Goal: Task Accomplishment & Management: Manage account settings

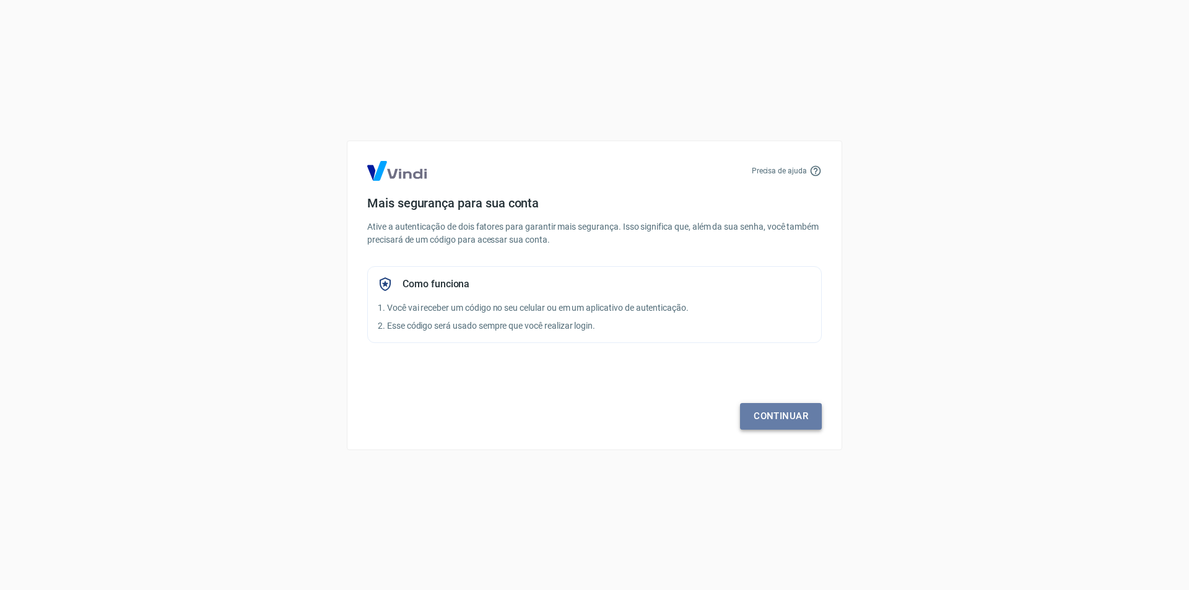
click at [765, 413] on link "Continuar" at bounding box center [781, 416] width 82 height 26
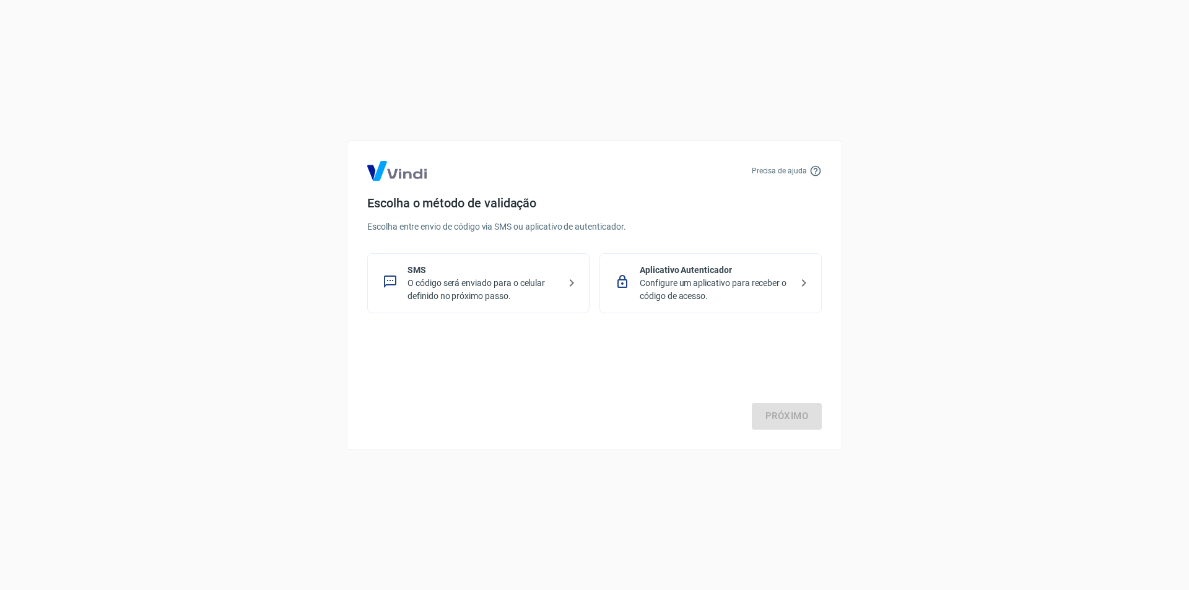
click at [694, 293] on p "Configure um aplicativo para receber o código de acesso." at bounding box center [716, 290] width 152 height 26
click at [789, 418] on link "Próximo" at bounding box center [787, 416] width 70 height 26
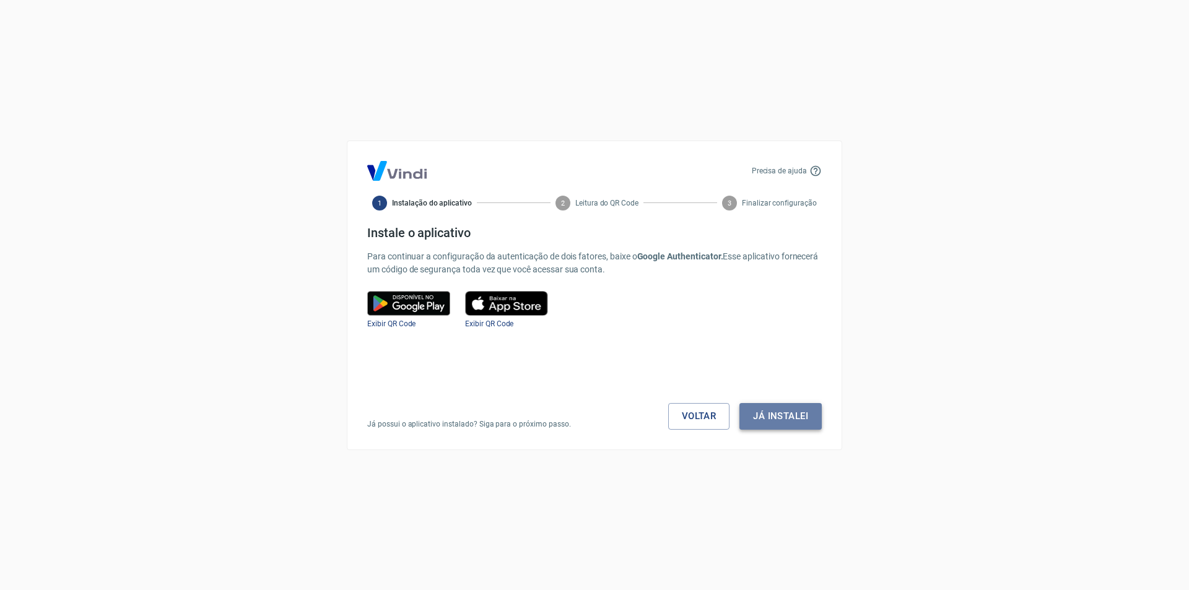
click at [771, 416] on button "Já instalei" at bounding box center [780, 416] width 82 height 26
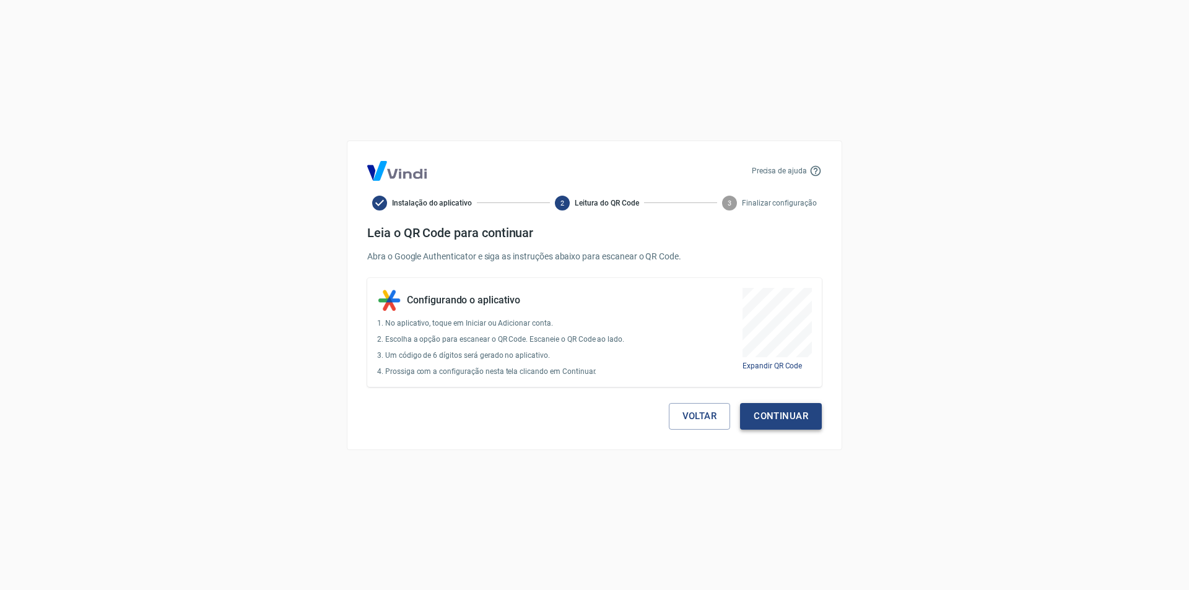
click at [773, 417] on button "Continuar" at bounding box center [781, 416] width 82 height 26
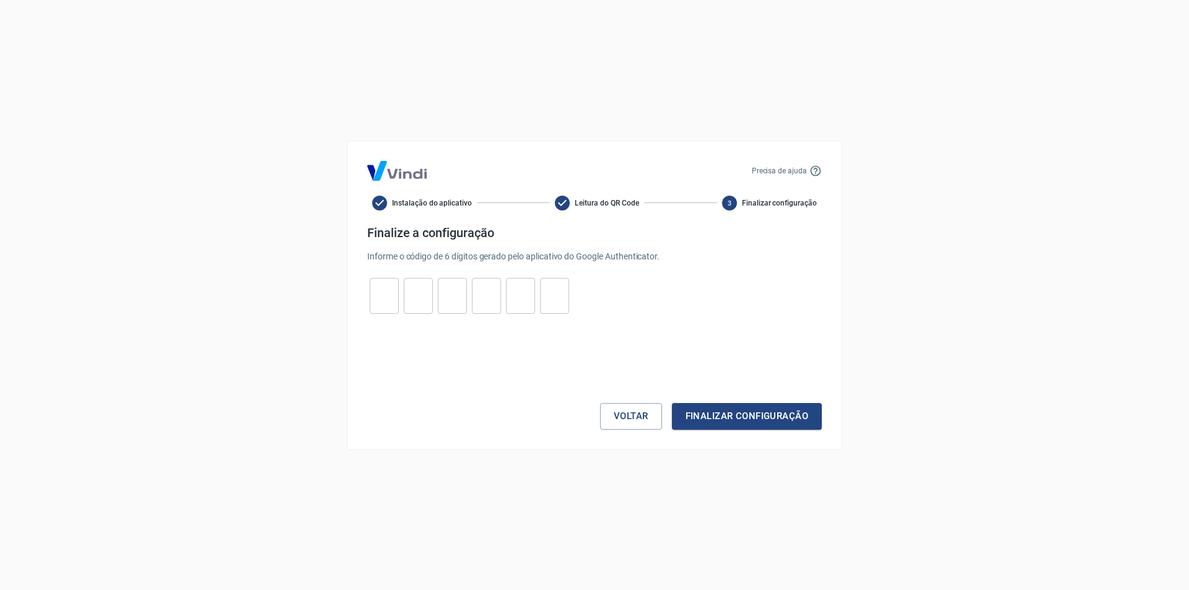
click at [393, 301] on input "tel" at bounding box center [384, 295] width 29 height 27
type input "5"
type input "7"
type input "1"
type input "0"
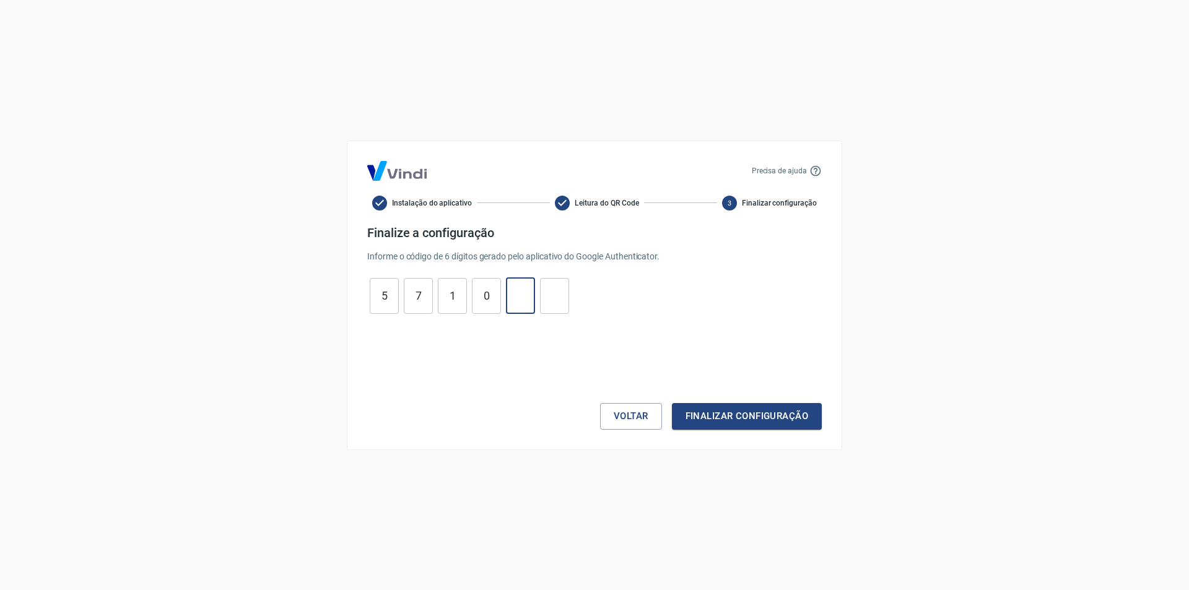
type input "2"
type input "1"
click at [737, 411] on button "Finalizar configuração" at bounding box center [747, 416] width 150 height 26
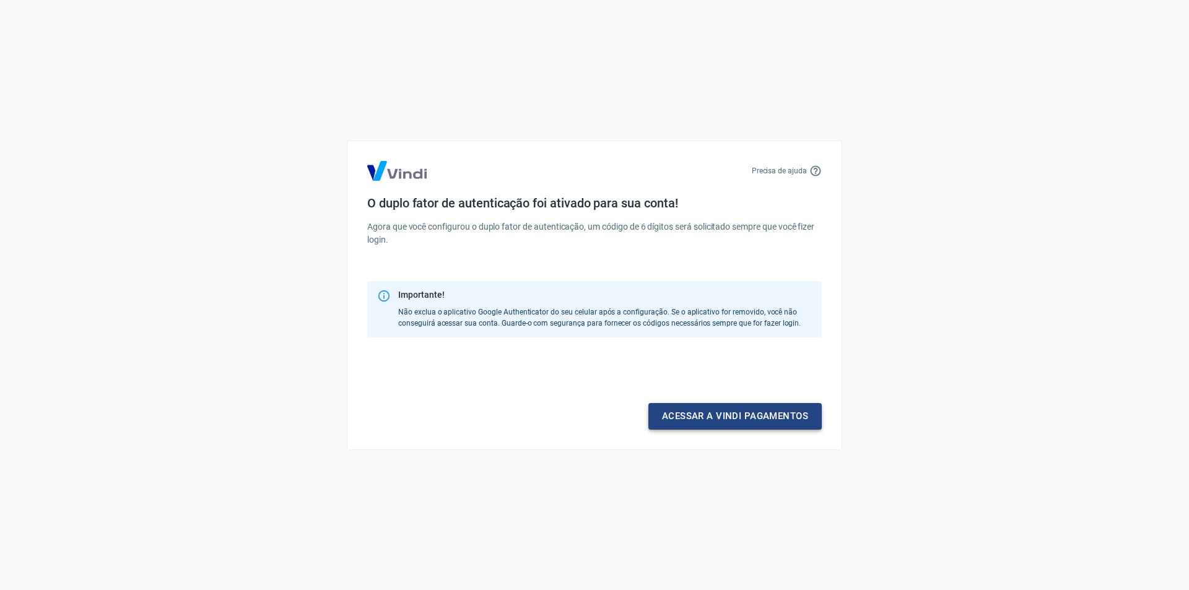
click at [697, 419] on link "Acessar a Vindi pagamentos" at bounding box center [734, 416] width 173 height 26
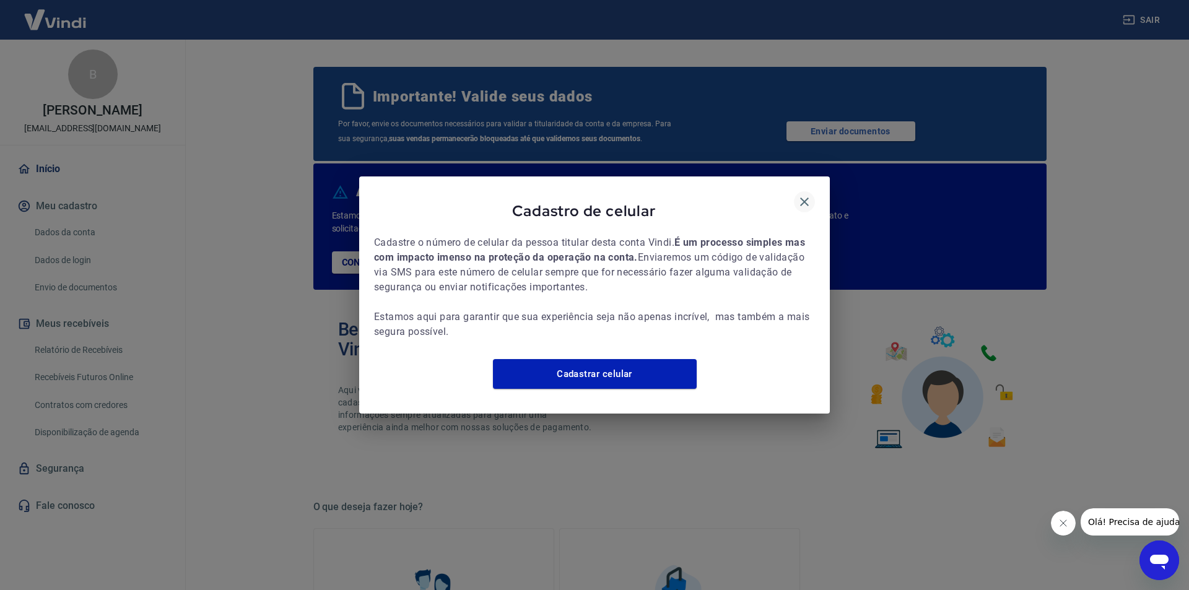
click at [804, 194] on icon "button" at bounding box center [804, 201] width 15 height 15
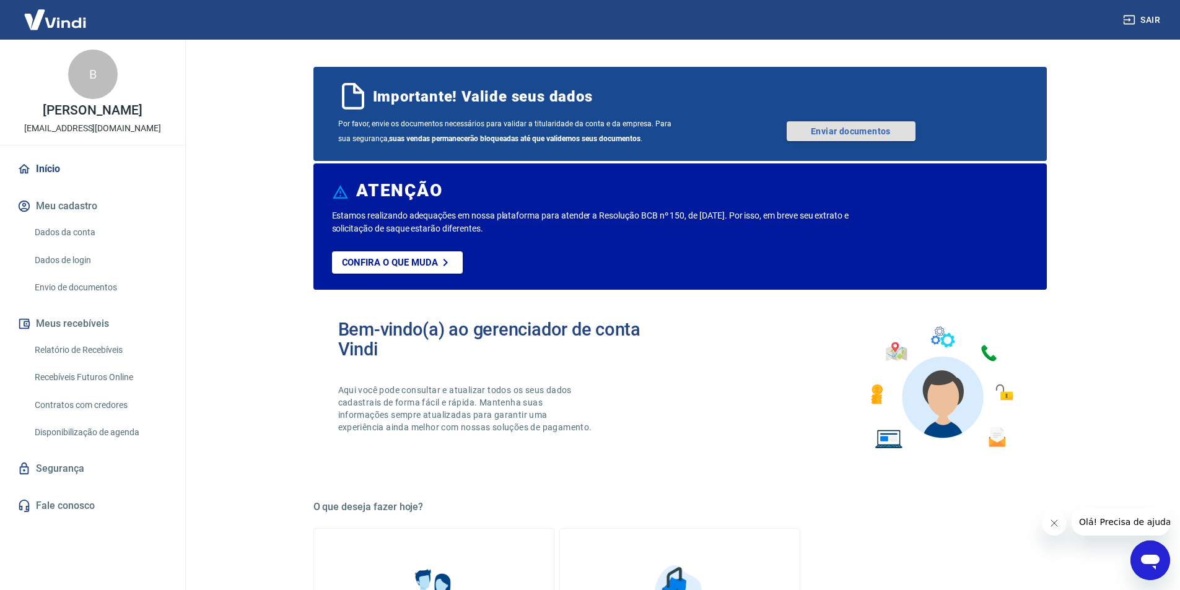
click at [836, 131] on link "Enviar documentos" at bounding box center [850, 131] width 129 height 20
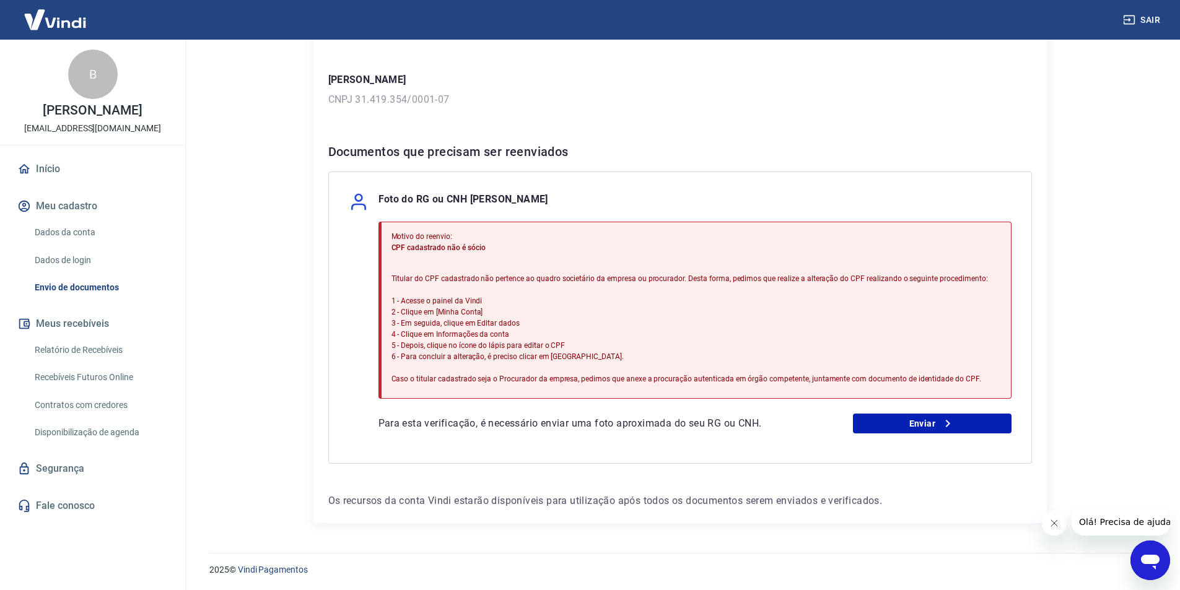
scroll to position [160, 0]
click at [909, 424] on link "Enviar" at bounding box center [932, 422] width 159 height 20
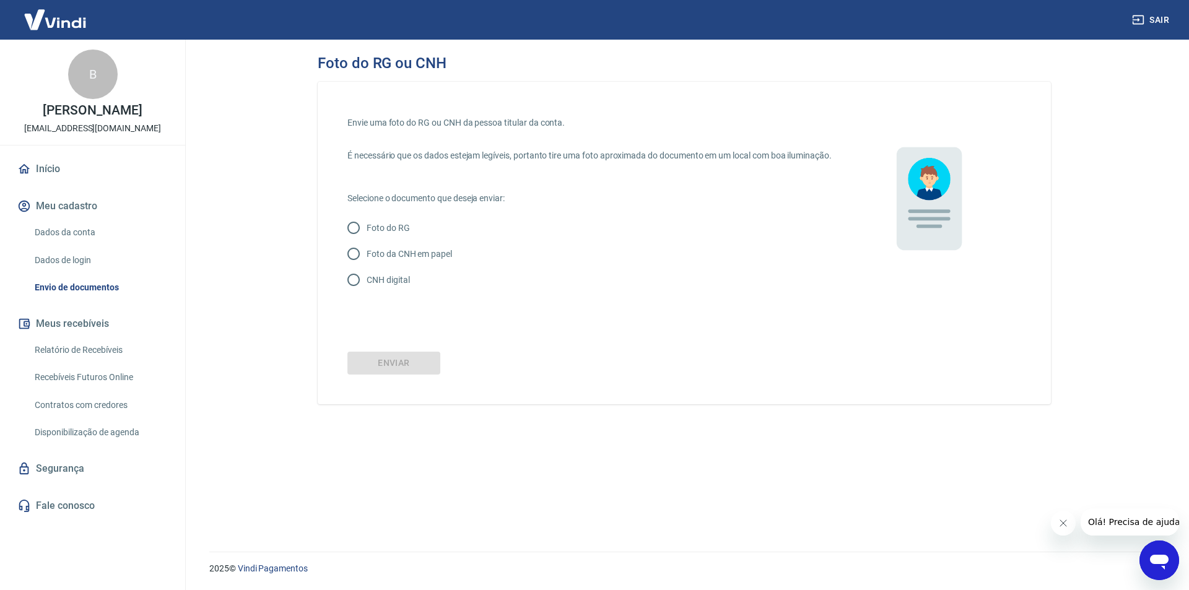
click at [349, 293] on input "CNH digital" at bounding box center [354, 280] width 26 height 26
radio input "true"
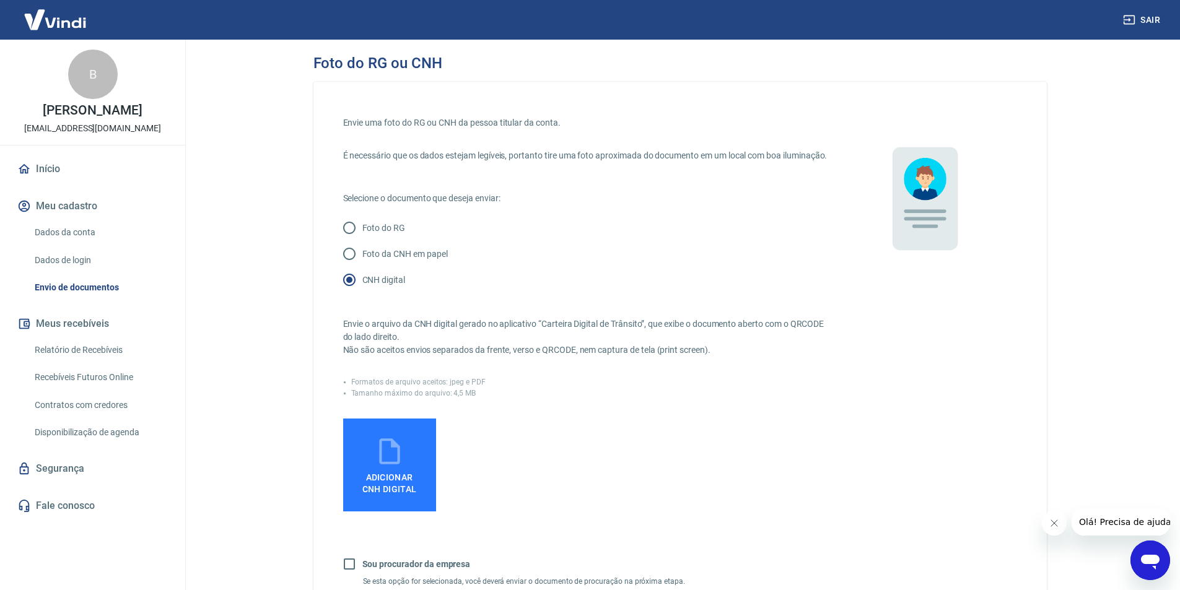
click at [393, 467] on icon at bounding box center [389, 451] width 31 height 31
click at [0, 0] on input "Adicionar CNH Digital" at bounding box center [0, 0] width 0 height 0
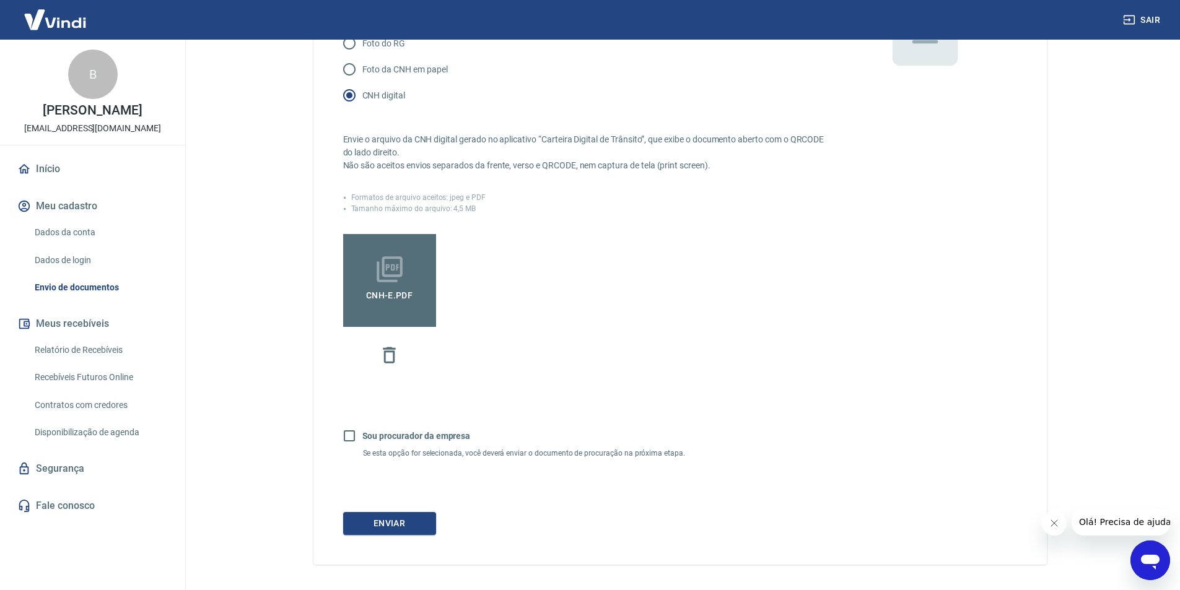
scroll to position [186, 0]
click at [410, 534] on button "Enviar" at bounding box center [389, 522] width 93 height 23
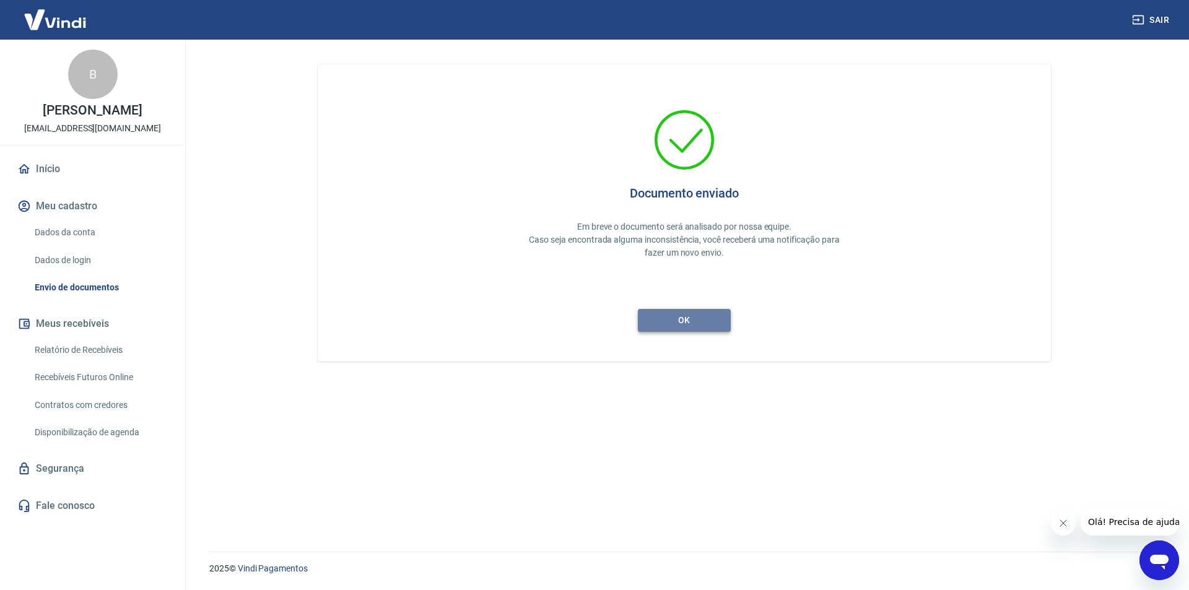
click at [705, 321] on button "ok" at bounding box center [684, 320] width 93 height 23
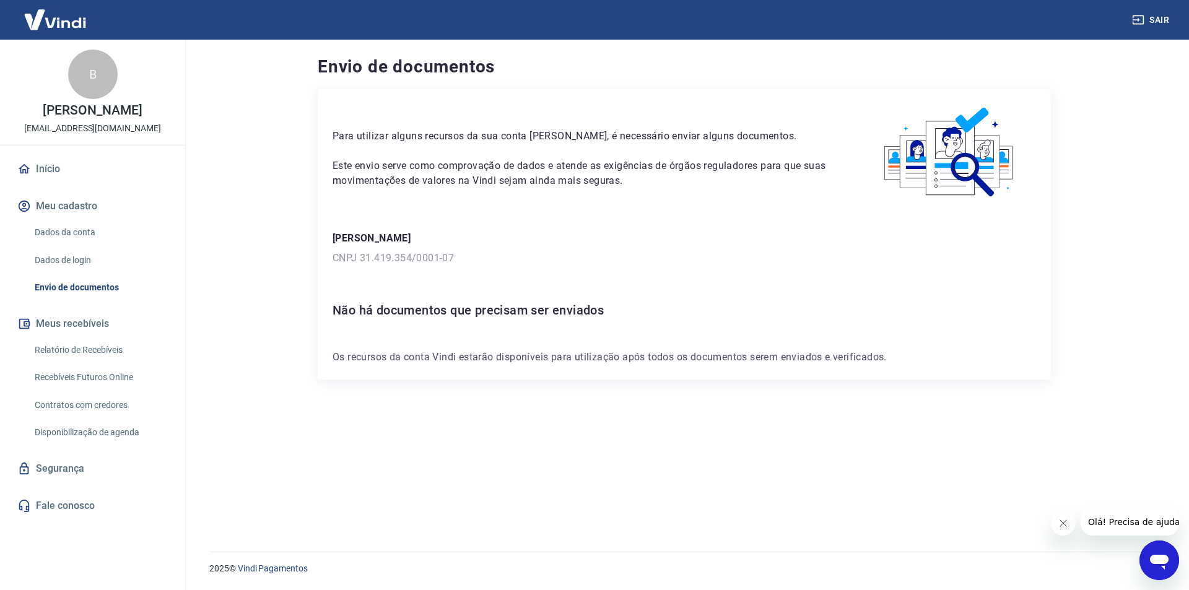
click at [107, 245] on link "Dados da conta" at bounding box center [100, 232] width 141 height 25
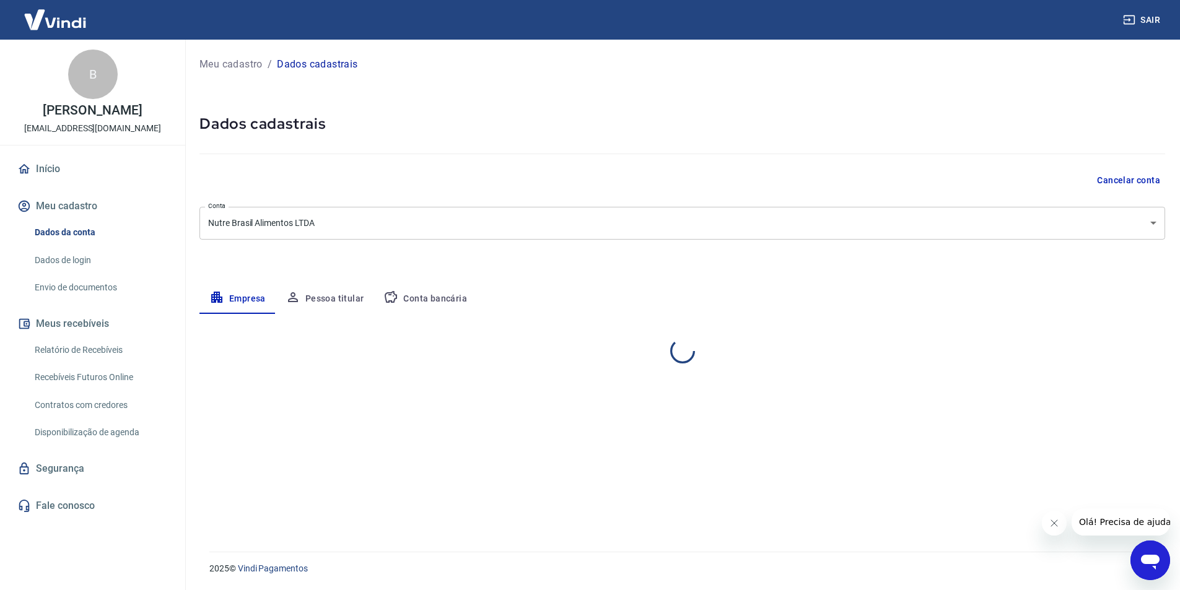
select select "GO"
select select "business"
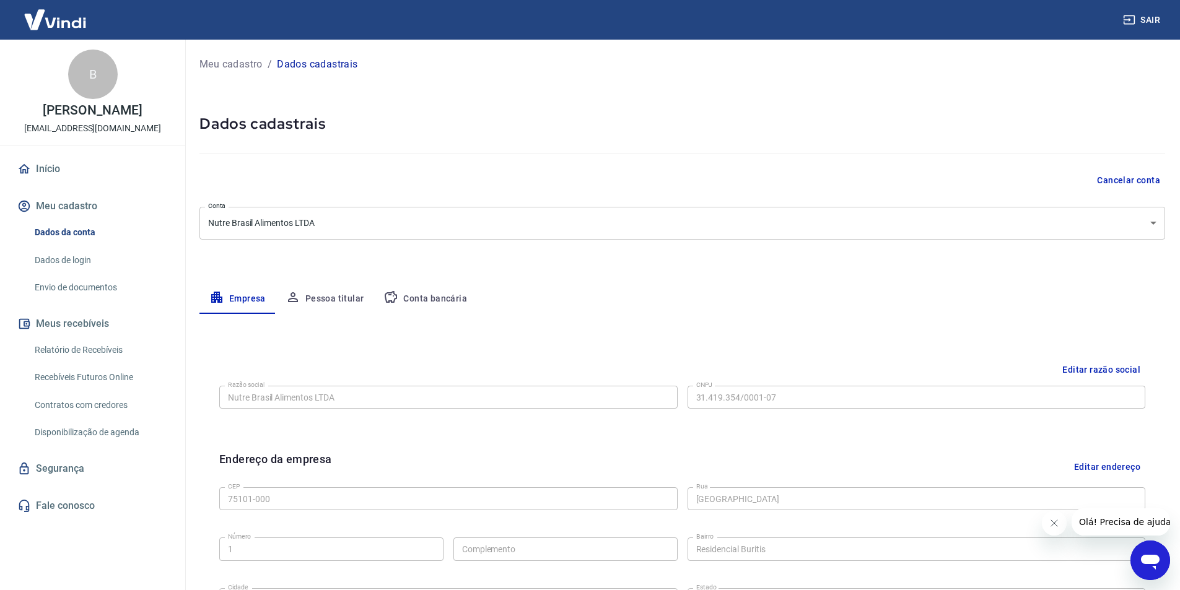
click at [343, 287] on button "Pessoa titular" at bounding box center [325, 299] width 98 height 30
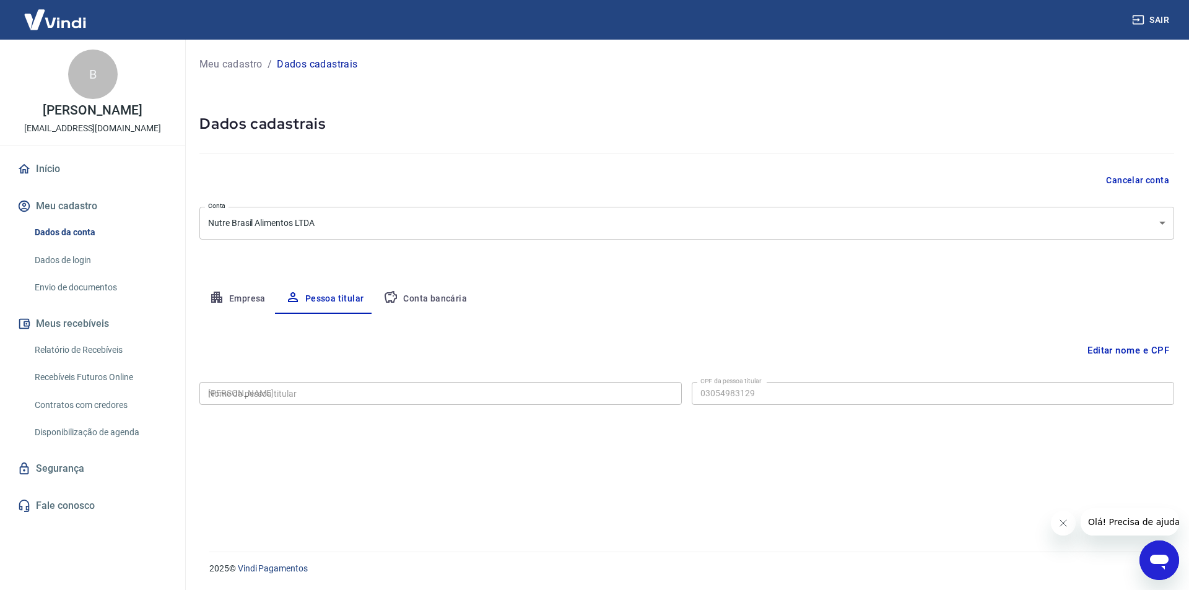
type input "030.549.831-29"
click at [1134, 347] on button "Editar nome e CPF" at bounding box center [1128, 351] width 92 height 24
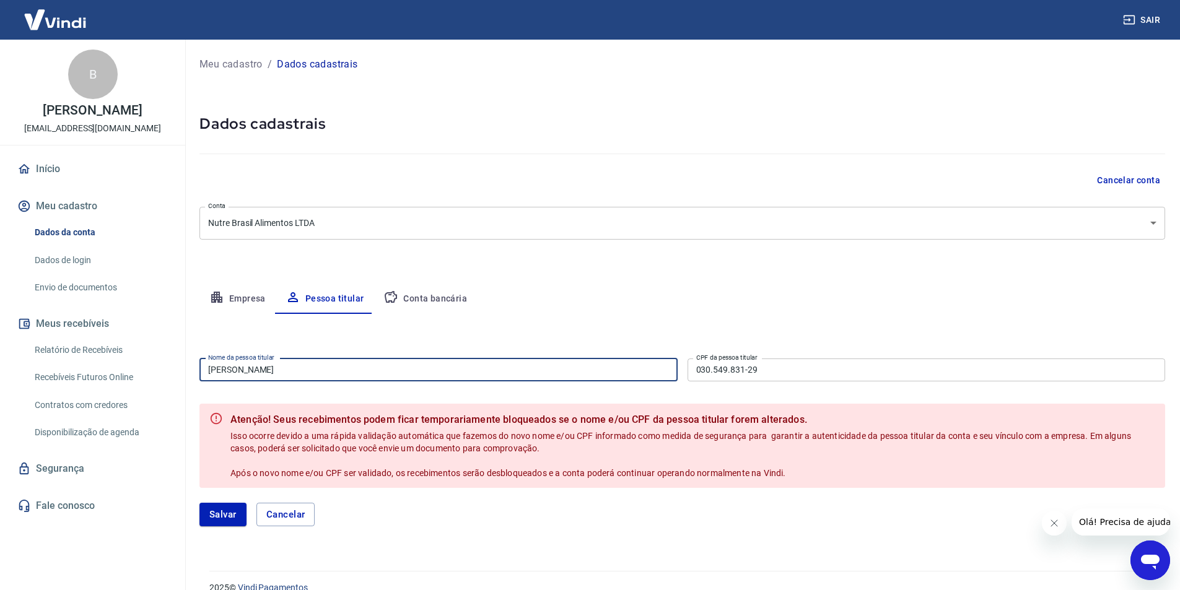
drag, startPoint x: 360, startPoint y: 373, endPoint x: 168, endPoint y: 391, distance: 192.2
click at [168, 391] on div "Sair B [PERSON_NAME] [EMAIL_ADDRESS][DOMAIN_NAME] Início Meu cadastro Dados da …" at bounding box center [590, 295] width 1180 height 590
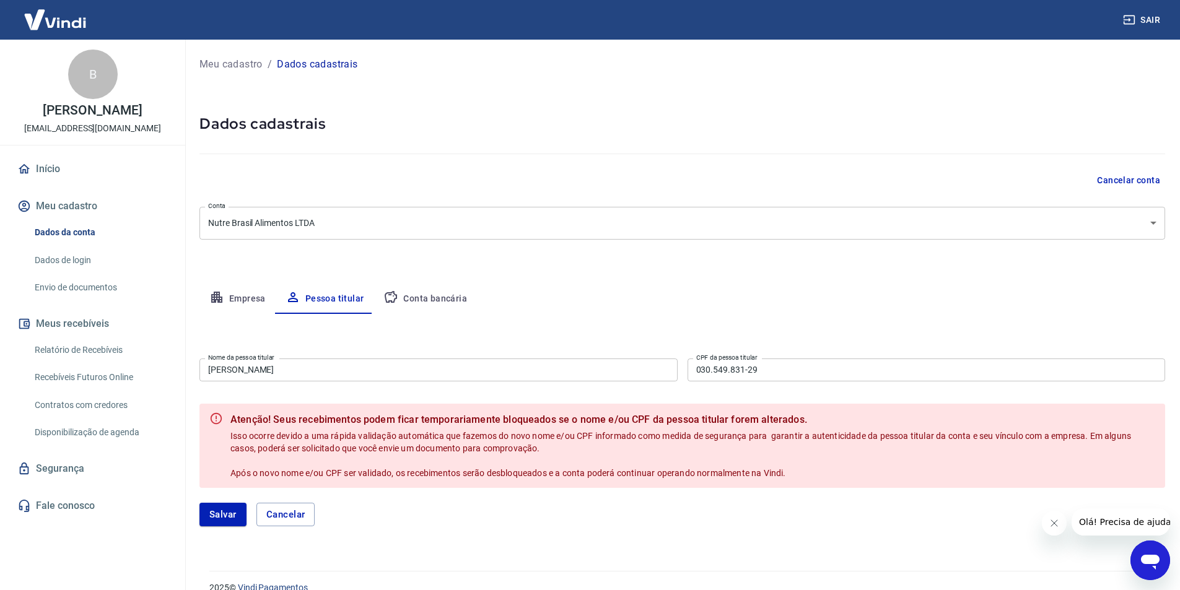
click at [350, 370] on input "[PERSON_NAME]" at bounding box center [438, 369] width 478 height 23
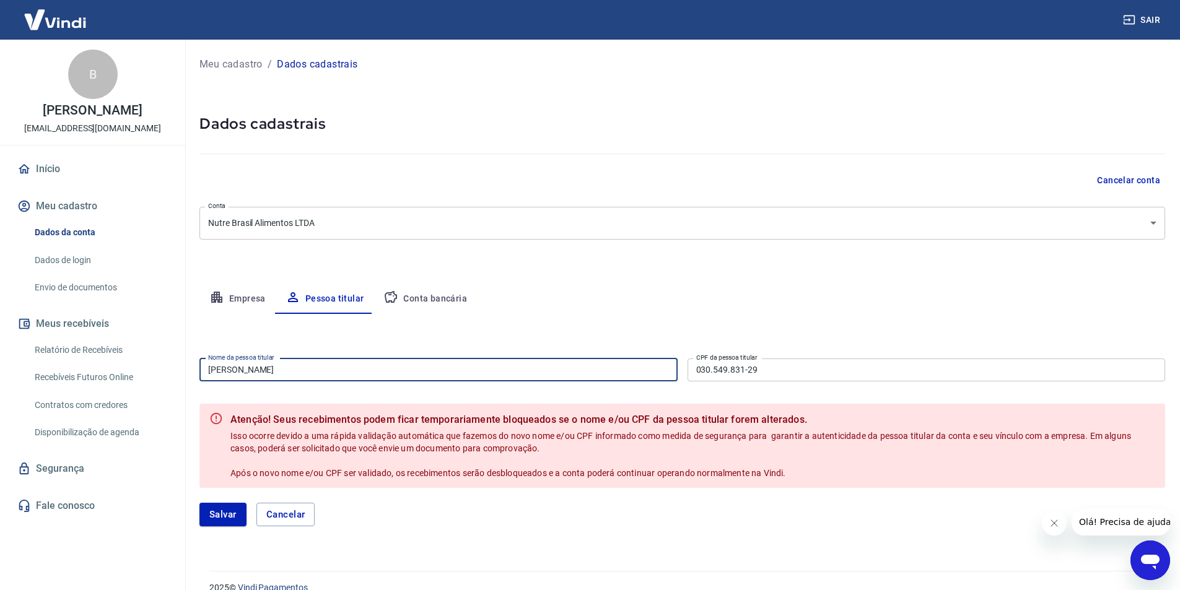
drag, startPoint x: 274, startPoint y: 367, endPoint x: 175, endPoint y: 366, distance: 98.5
click at [175, 366] on div "Sair B [PERSON_NAME] [EMAIL_ADDRESS][DOMAIN_NAME] Início Meu cadastro Dados da …" at bounding box center [590, 295] width 1180 height 590
type input "Gleiton [PERSON_NAME]"
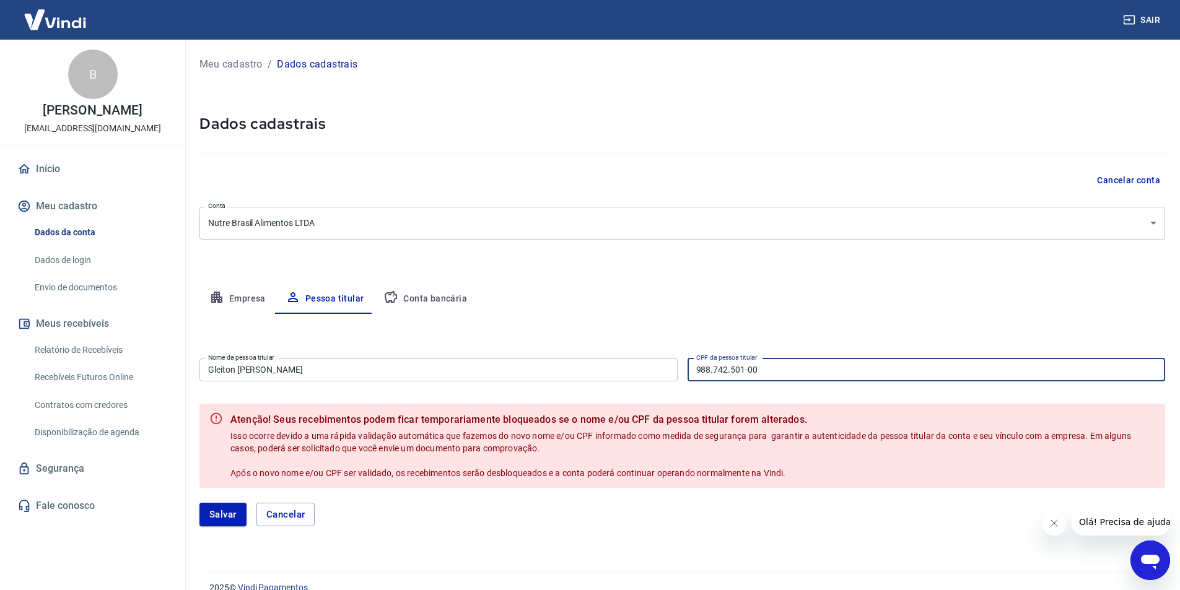
type input "988.742.501-00"
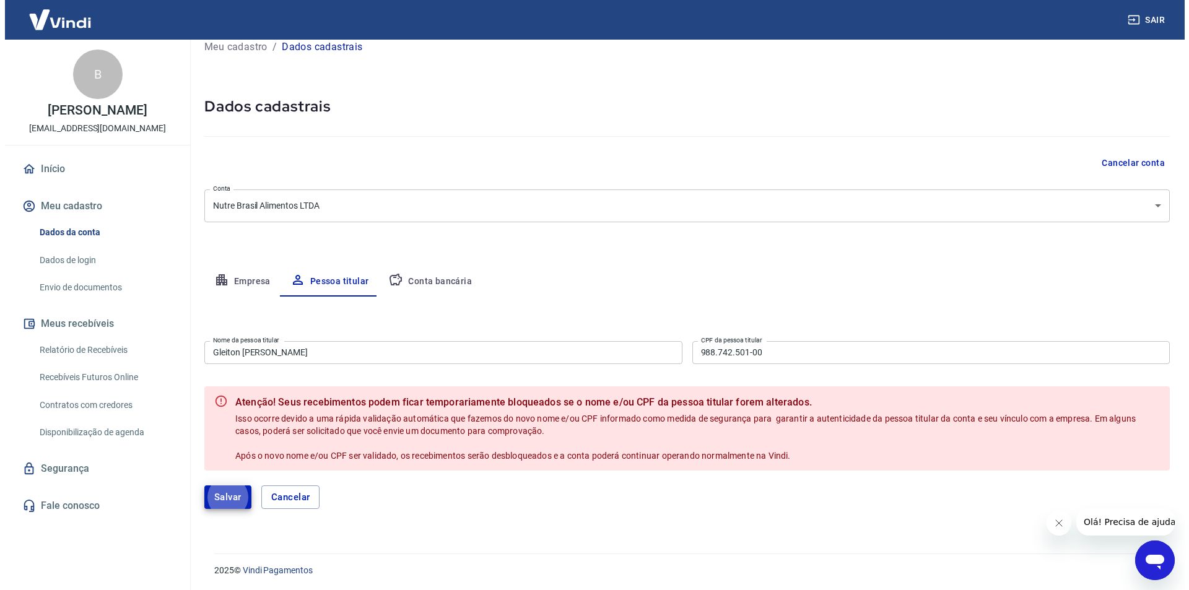
scroll to position [19, 0]
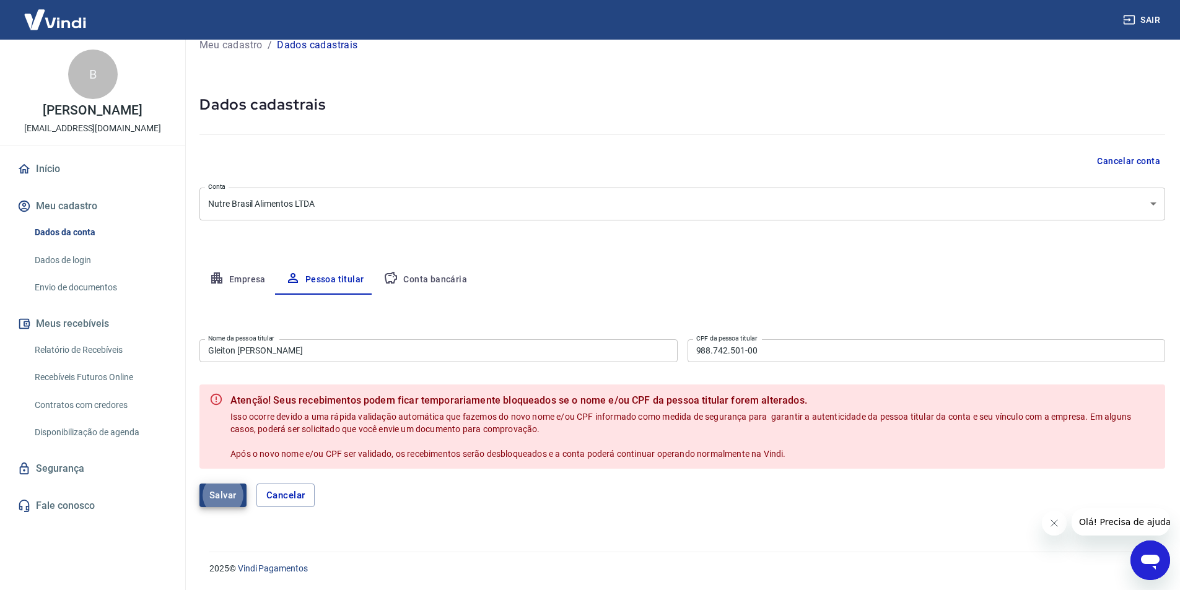
click at [229, 506] on button "Salvar" at bounding box center [222, 496] width 47 height 24
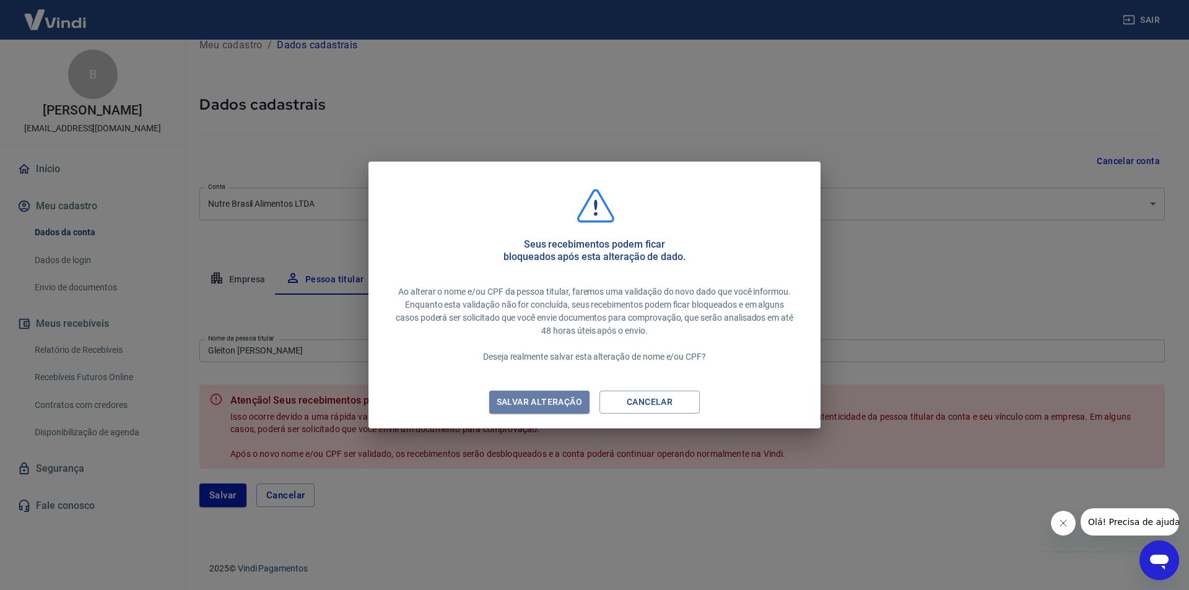
drag, startPoint x: 543, startPoint y: 402, endPoint x: 554, endPoint y: 401, distance: 10.6
click at [544, 402] on div "Salvar alteração" at bounding box center [539, 401] width 115 height 15
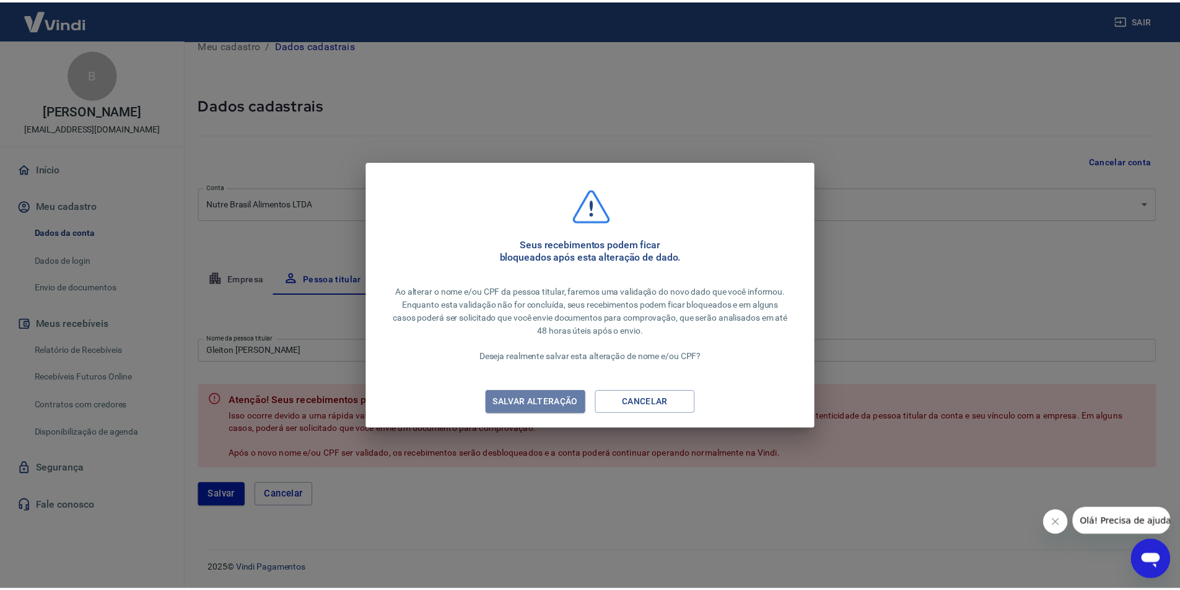
scroll to position [0, 0]
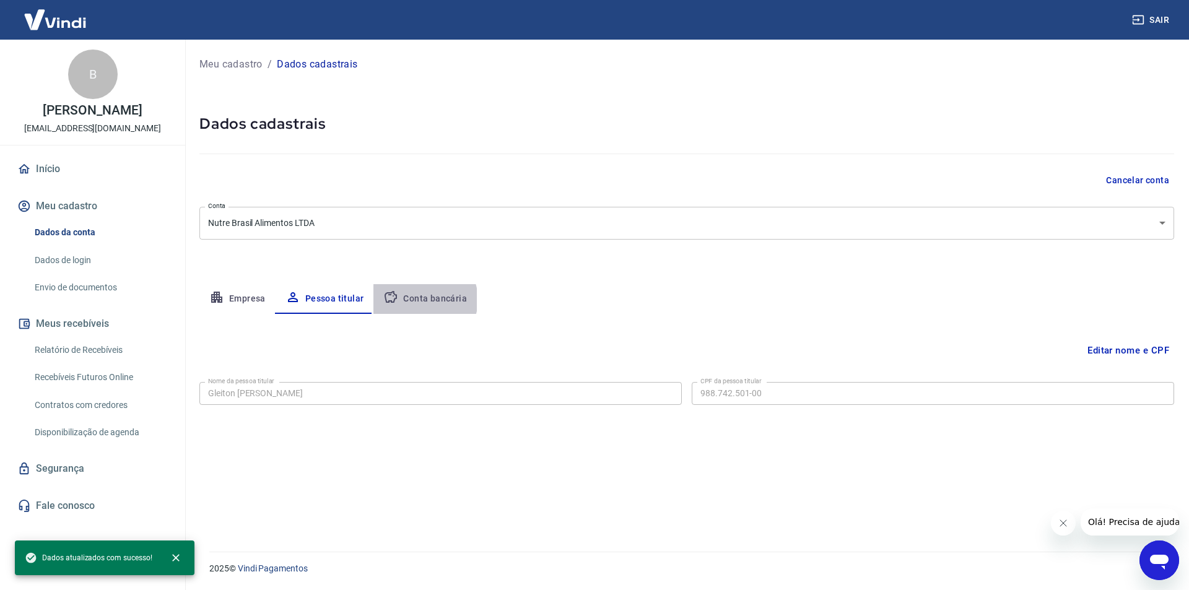
click at [422, 300] on button "Conta bancária" at bounding box center [424, 299] width 103 height 30
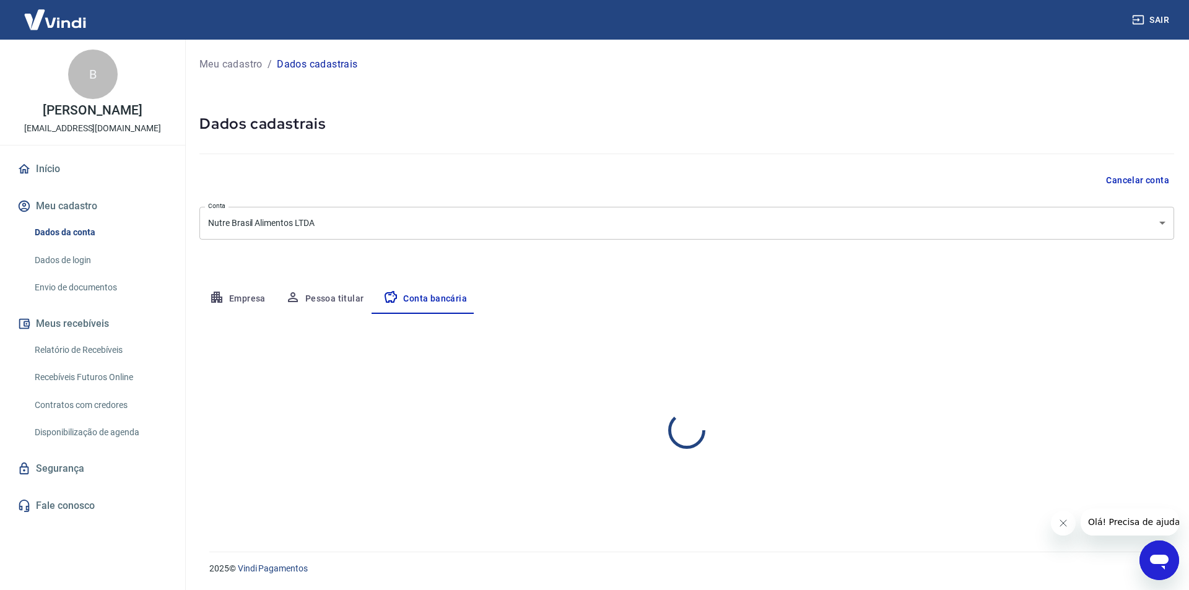
select select "1"
click at [266, 294] on button "Empresa" at bounding box center [237, 299] width 76 height 30
select select "GO"
select select "business"
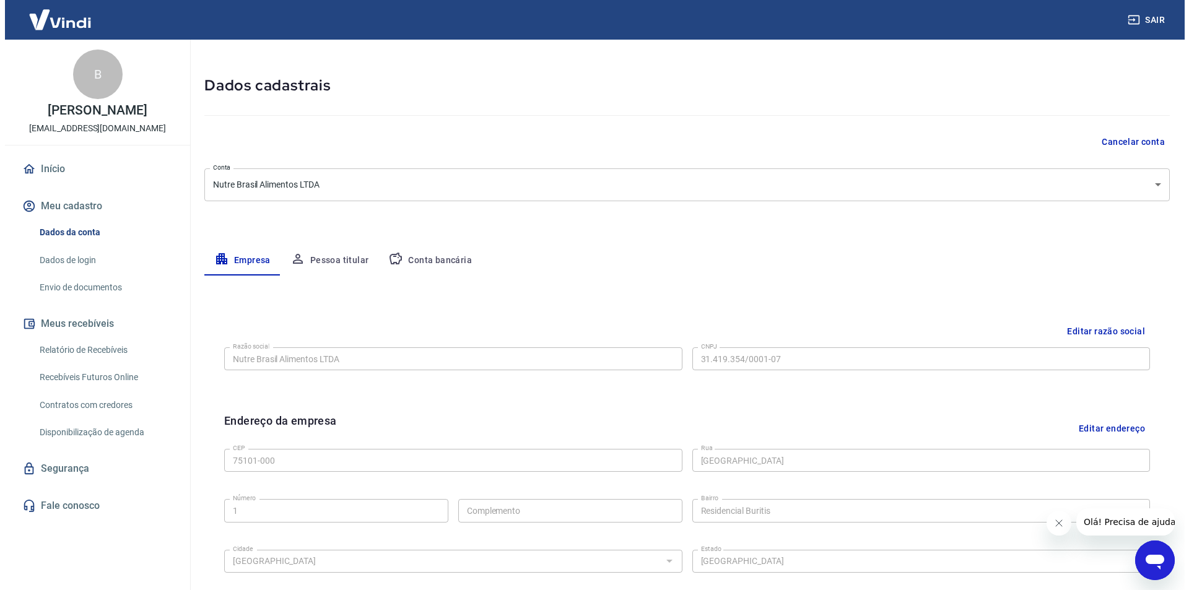
scroll to position [248, 0]
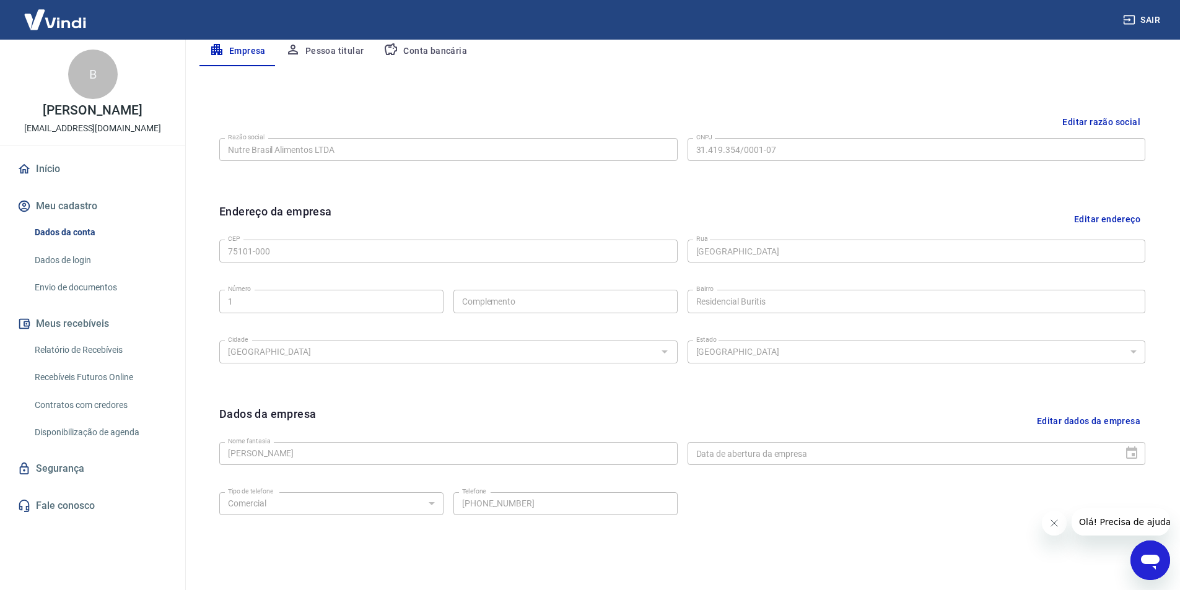
click at [72, 220] on button "Meu cadastro" at bounding box center [92, 206] width 155 height 27
click at [85, 219] on button "Meu cadastro" at bounding box center [92, 206] width 155 height 27
click at [56, 183] on link "Início" at bounding box center [92, 168] width 155 height 27
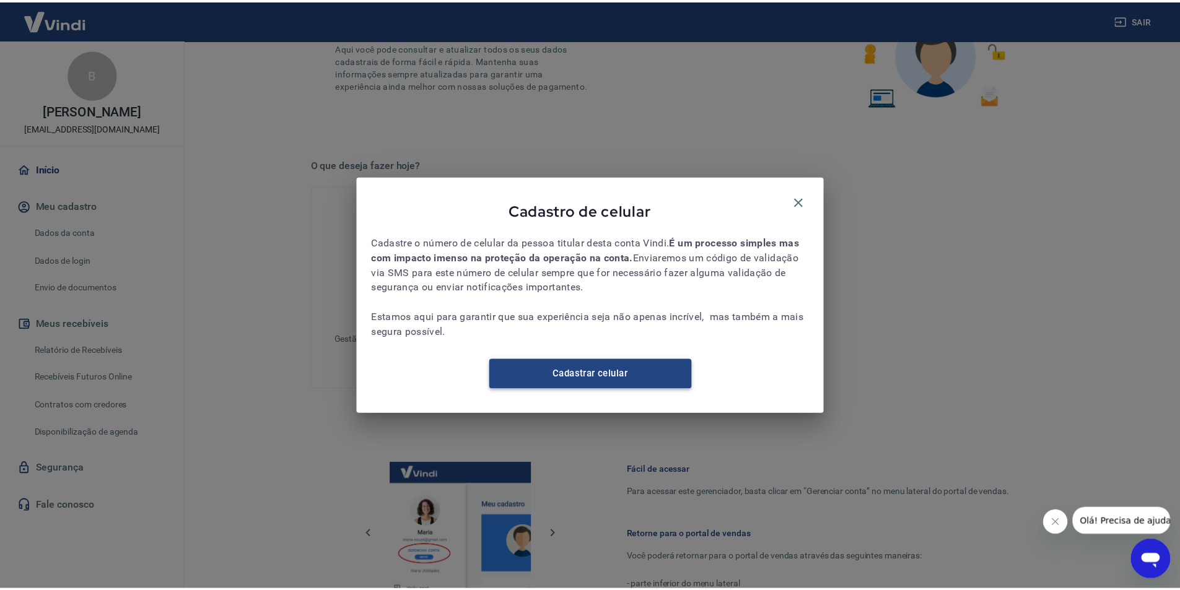
scroll to position [339, 0]
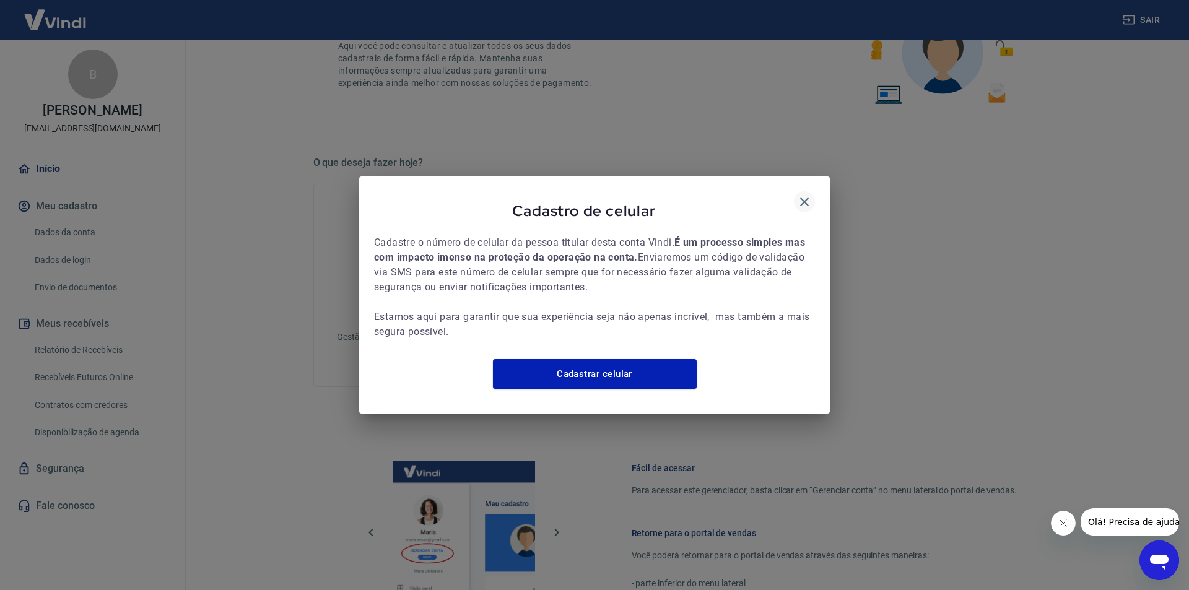
click at [803, 198] on icon "button" at bounding box center [804, 202] width 9 height 9
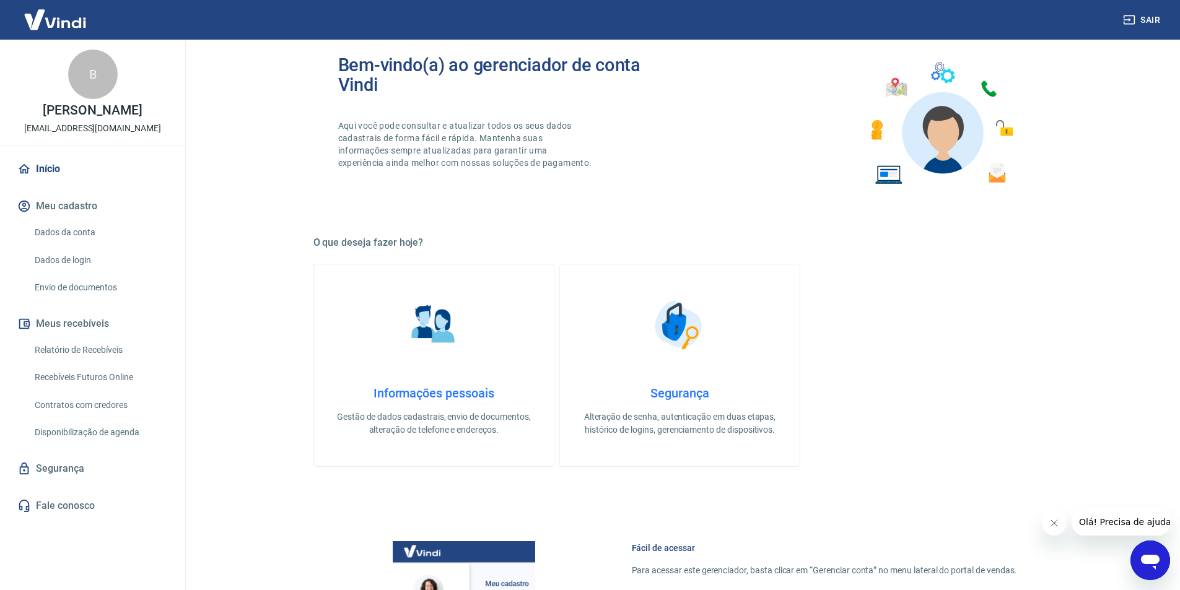
scroll to position [0, 0]
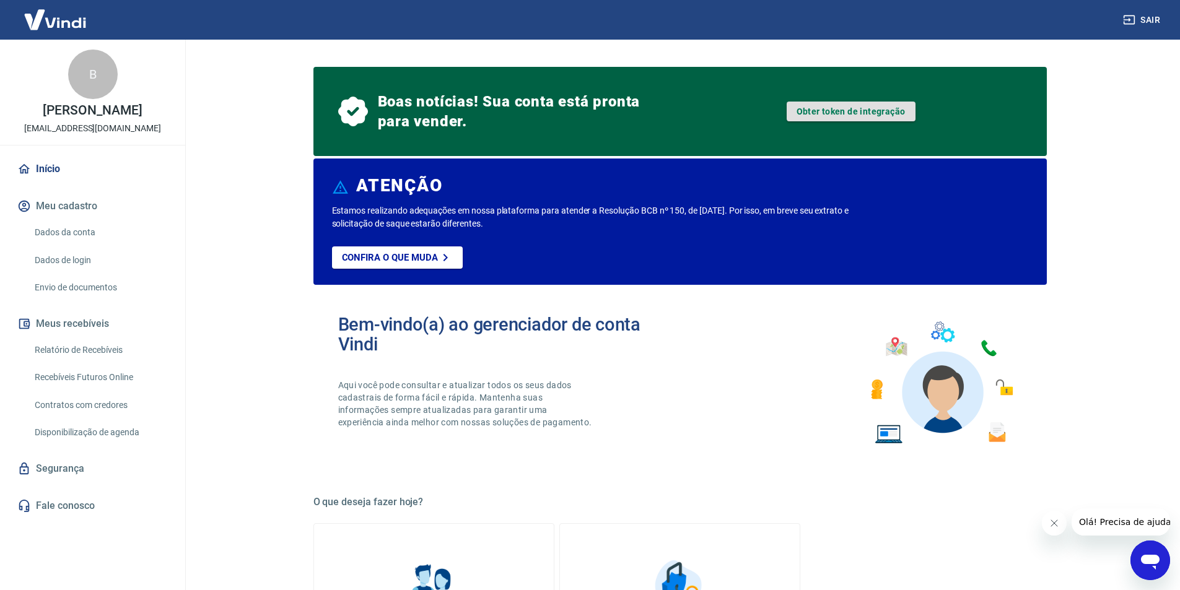
click at [831, 107] on link "Obter token de integração" at bounding box center [850, 112] width 129 height 20
